Goal: Find specific fact: Find specific fact

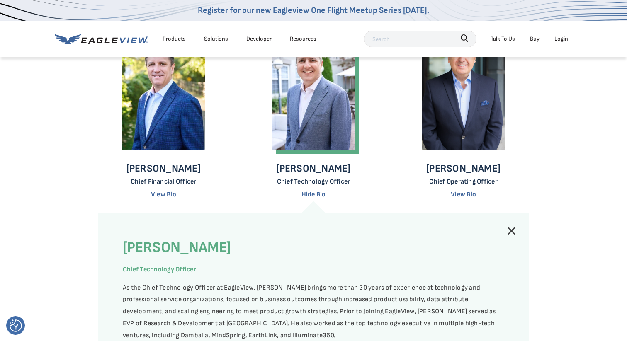
click at [324, 176] on div "[PERSON_NAME] Chief Technology Officer Hide Bio" at bounding box center [313, 182] width 74 height 39
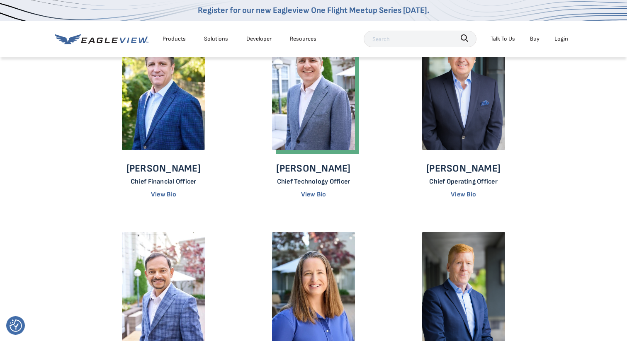
click at [324, 131] on img at bounding box center [313, 88] width 83 height 124
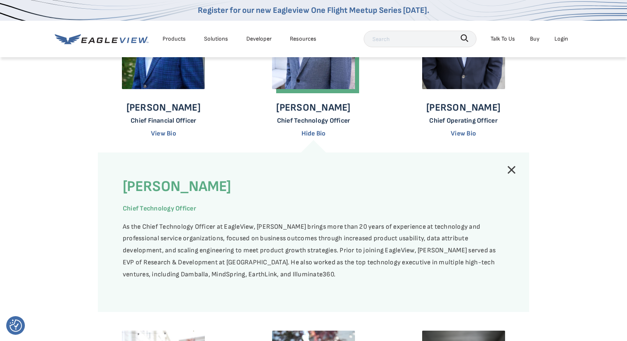
scroll to position [330, 0]
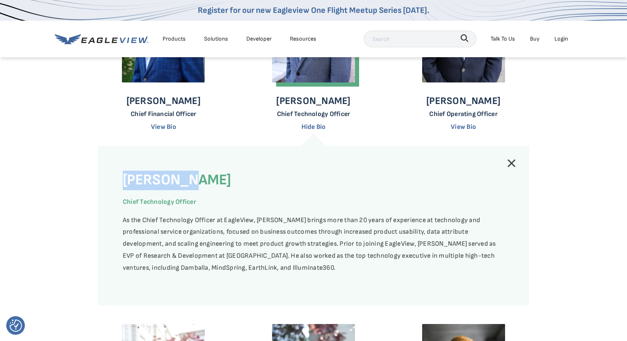
drag, startPoint x: 114, startPoint y: 182, endPoint x: 190, endPoint y: 175, distance: 77.0
click at [190, 175] on div "[PERSON_NAME] Chief Technology Officer As the Chief Technology Officer at [GEOG…" at bounding box center [313, 226] width 431 height 160
copy h4 "[PERSON_NAME]"
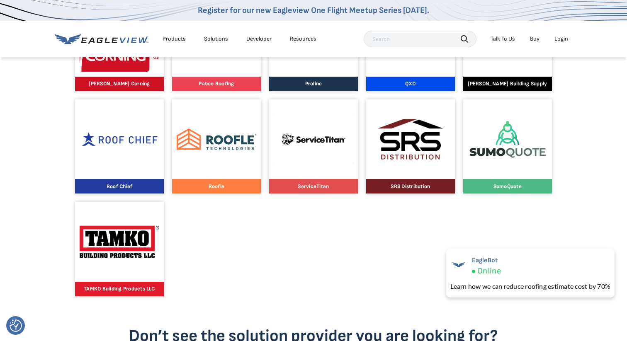
scroll to position [805, 0]
